Goal: Task Accomplishment & Management: Complete application form

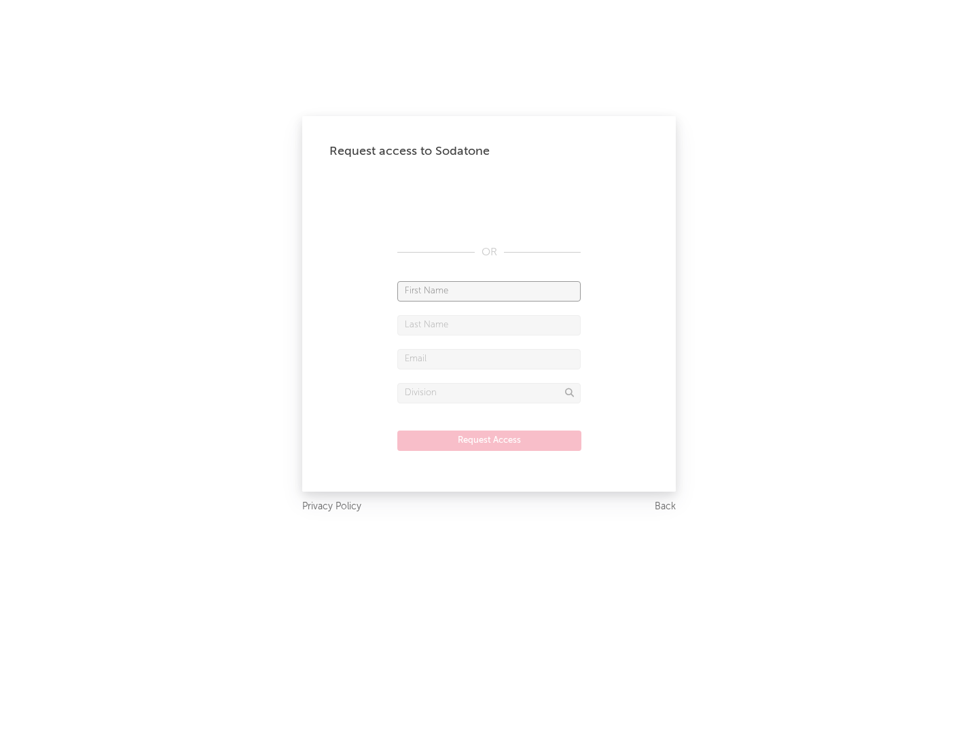
click at [489, 291] on input "text" at bounding box center [488, 291] width 183 height 20
type input "[PERSON_NAME]"
click at [489, 325] on input "text" at bounding box center [488, 325] width 183 height 20
type input "[PERSON_NAME]"
click at [489, 359] on input "text" at bounding box center [488, 359] width 183 height 20
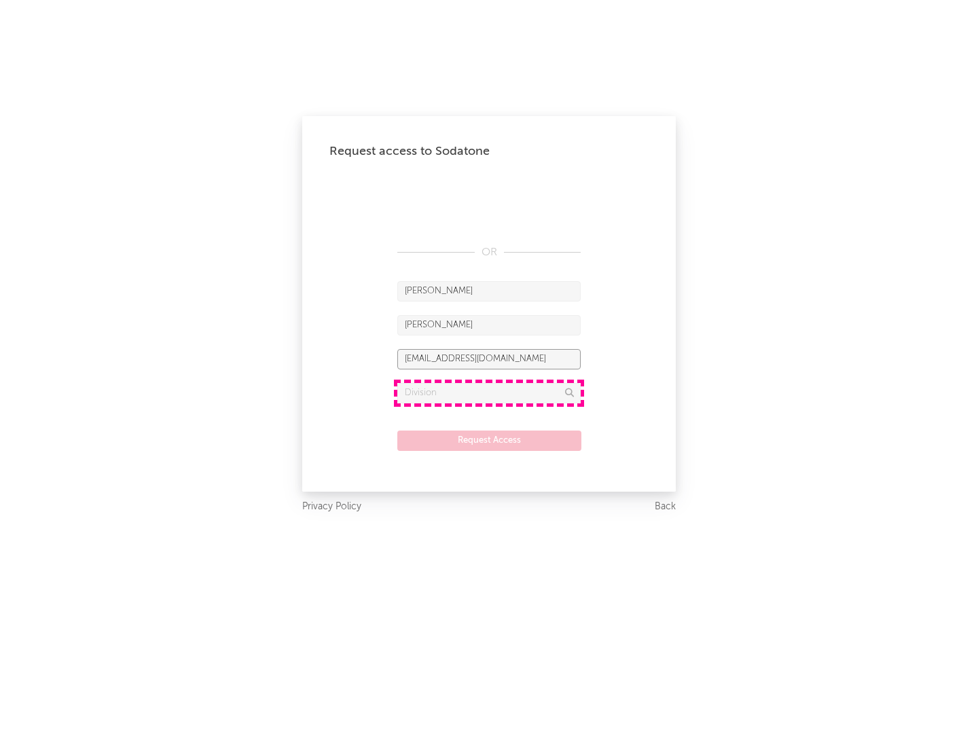
type input "[EMAIL_ADDRESS][DOMAIN_NAME]"
click at [489, 392] on input "text" at bounding box center [488, 393] width 183 height 20
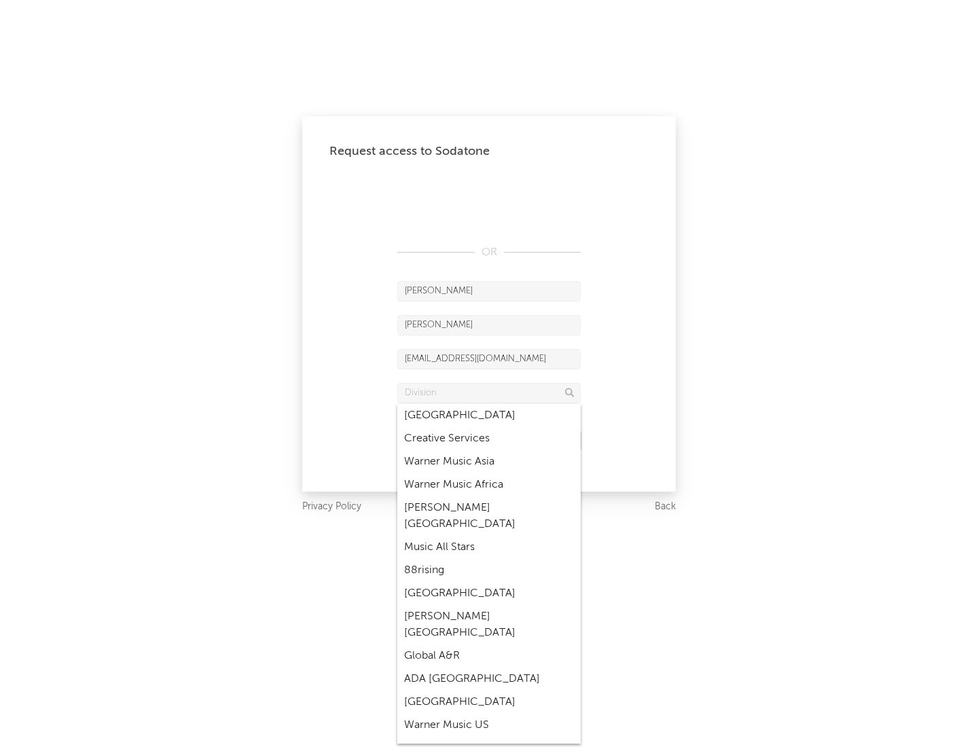
click at [489, 536] on div "Music All Stars" at bounding box center [488, 547] width 183 height 23
type input "Music All Stars"
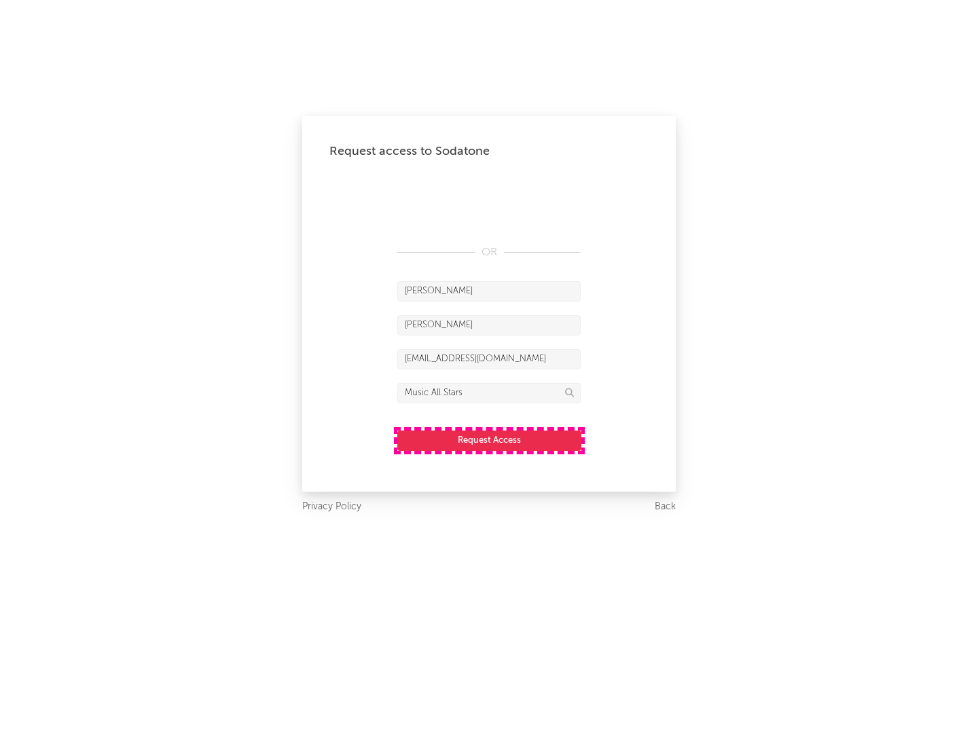
click at [489, 440] on button "Request Access" at bounding box center [489, 441] width 184 height 20
